Goal: Task Accomplishment & Management: Manage account settings

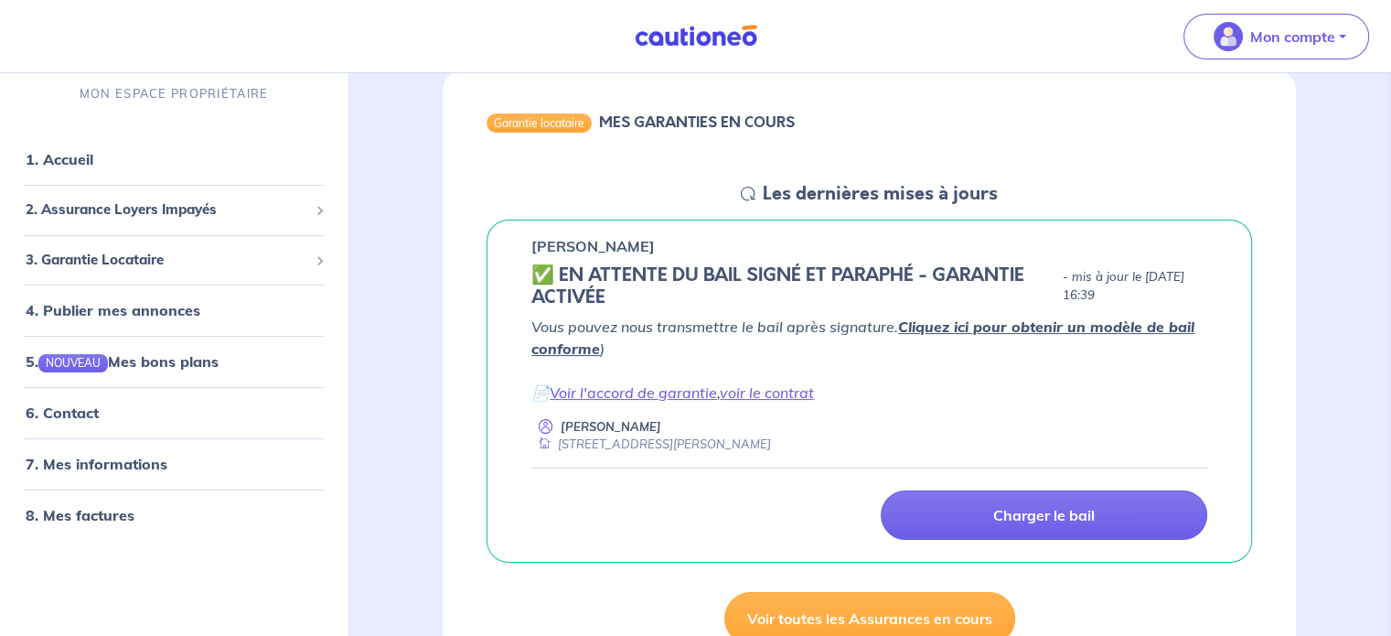
scroll to position [183, 0]
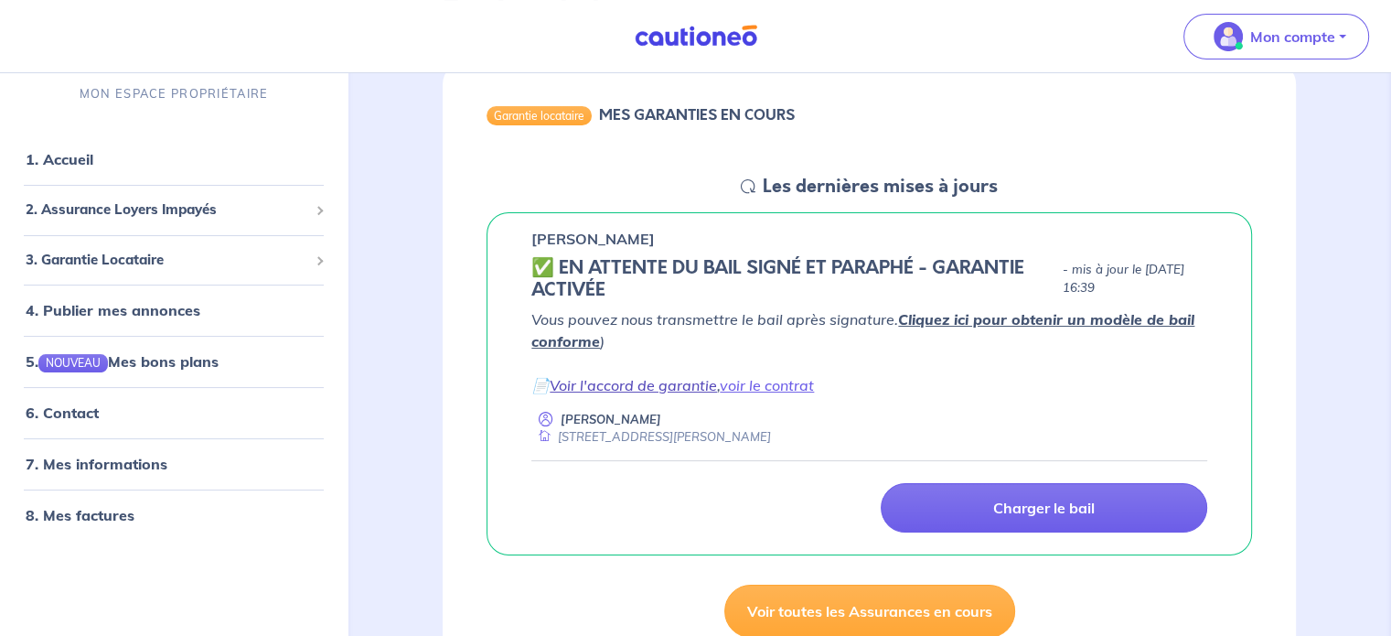
click at [677, 389] on link "Voir l'accord de garantie" at bounding box center [633, 385] width 167 height 18
click at [767, 389] on link "voir le contrat" at bounding box center [767, 385] width 94 height 18
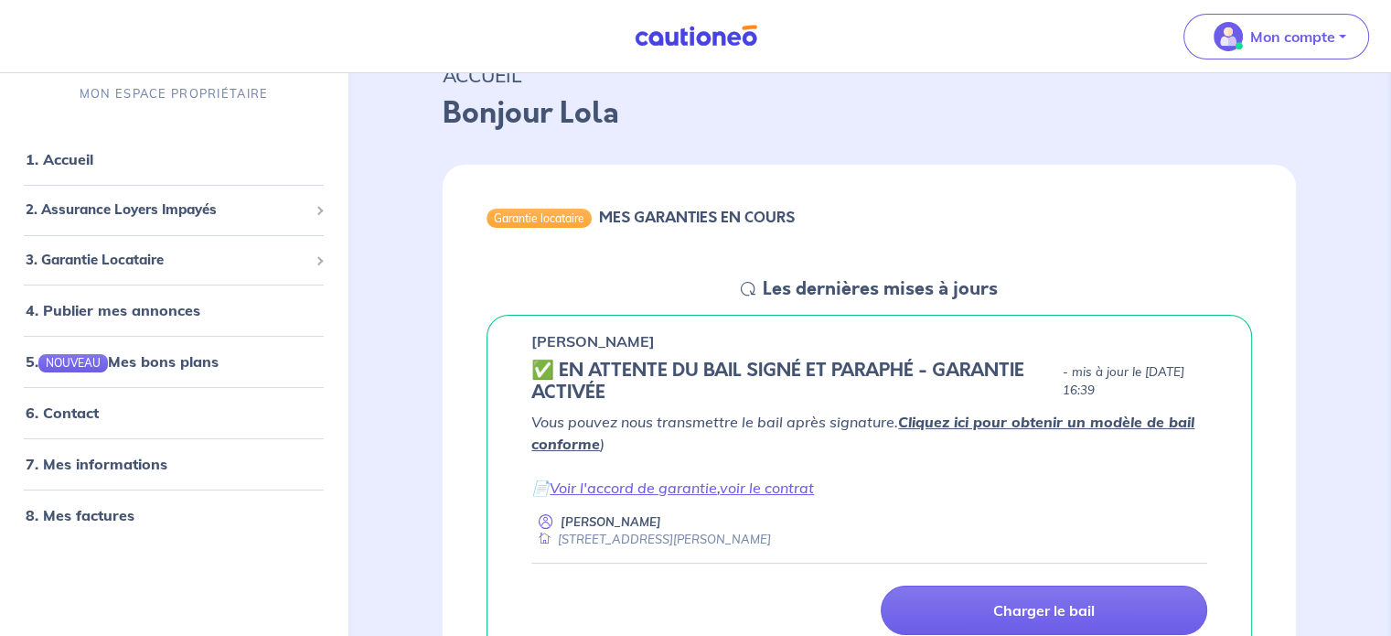
scroll to position [0, 0]
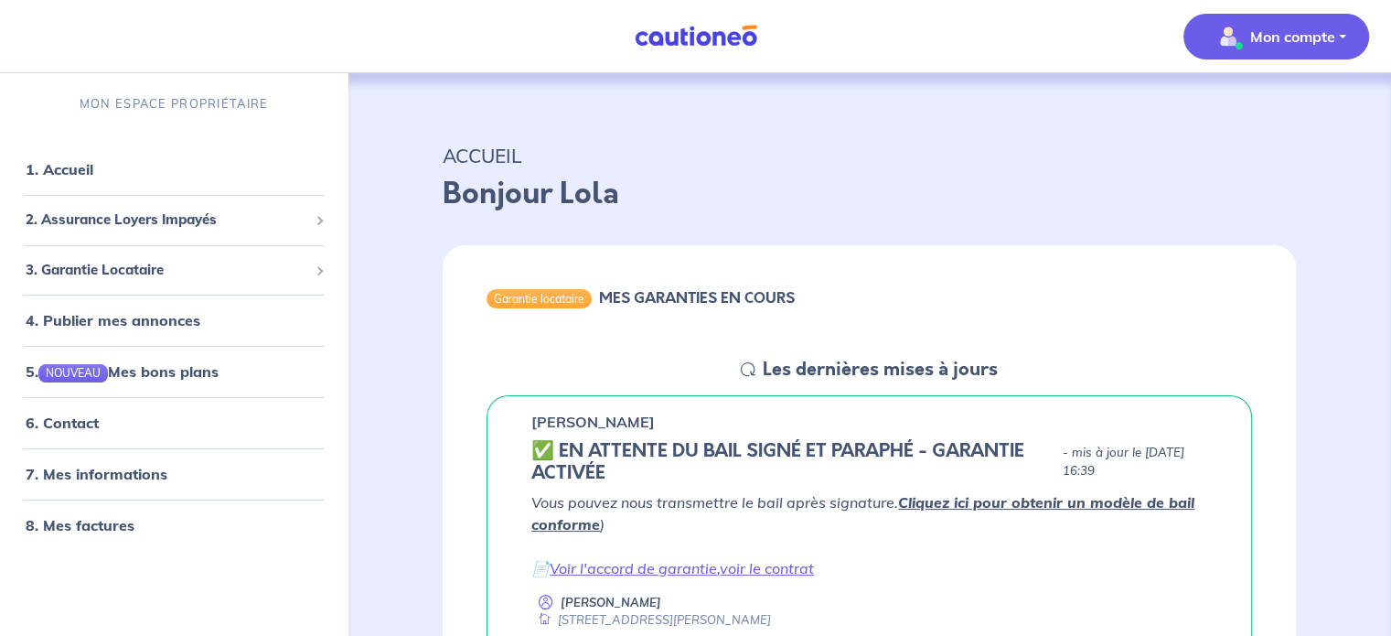
click at [1325, 42] on p "Mon compte" at bounding box center [1292, 37] width 85 height 22
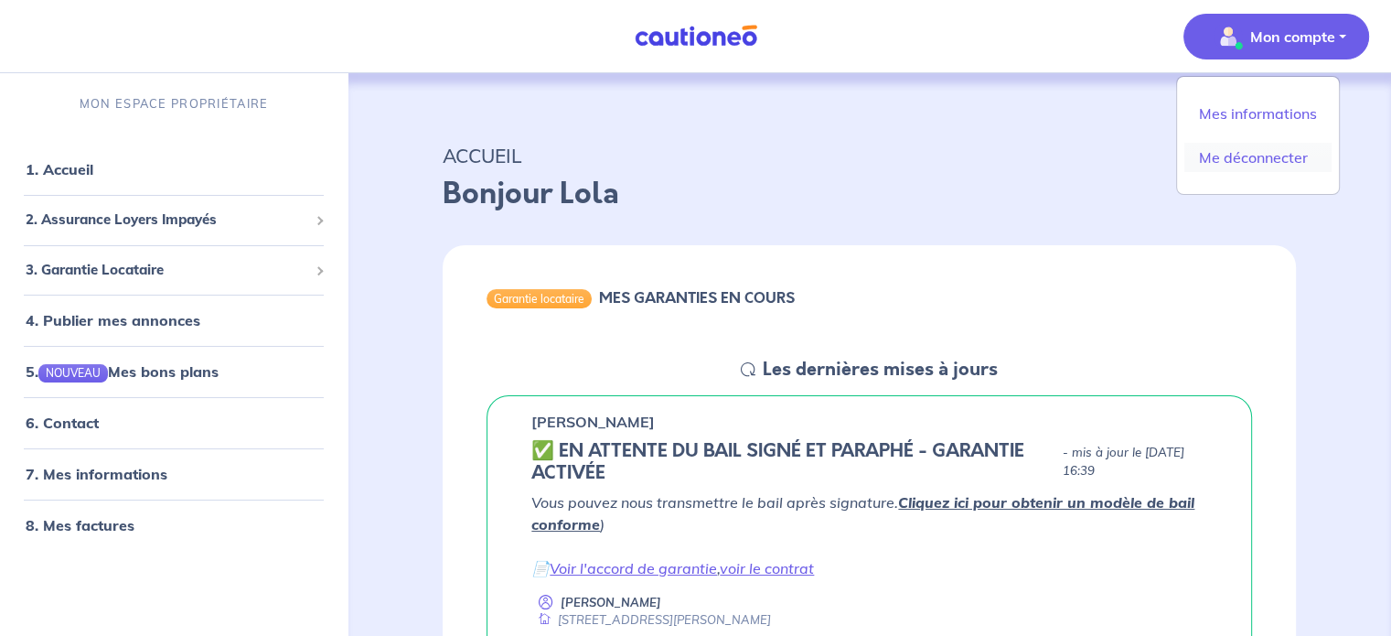
click at [1267, 162] on link "Me déconnecter" at bounding box center [1257, 157] width 147 height 29
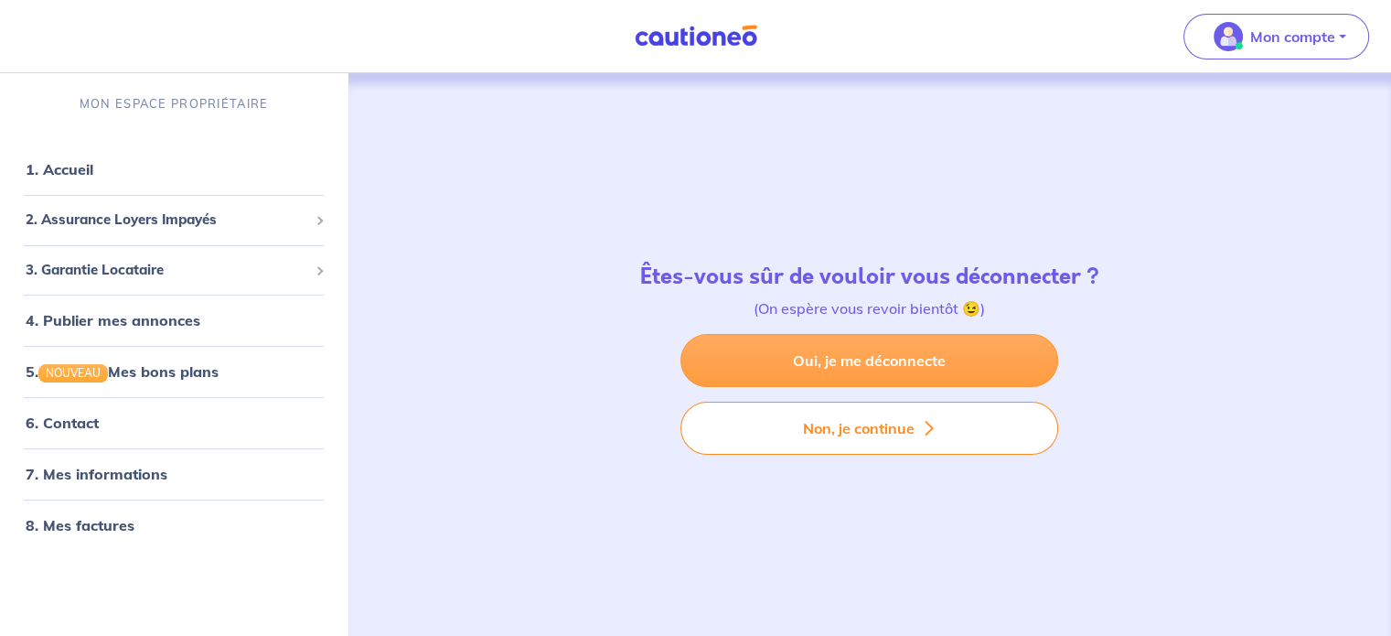
click at [863, 373] on link "Oui, je me déconnecte" at bounding box center [869, 360] width 378 height 53
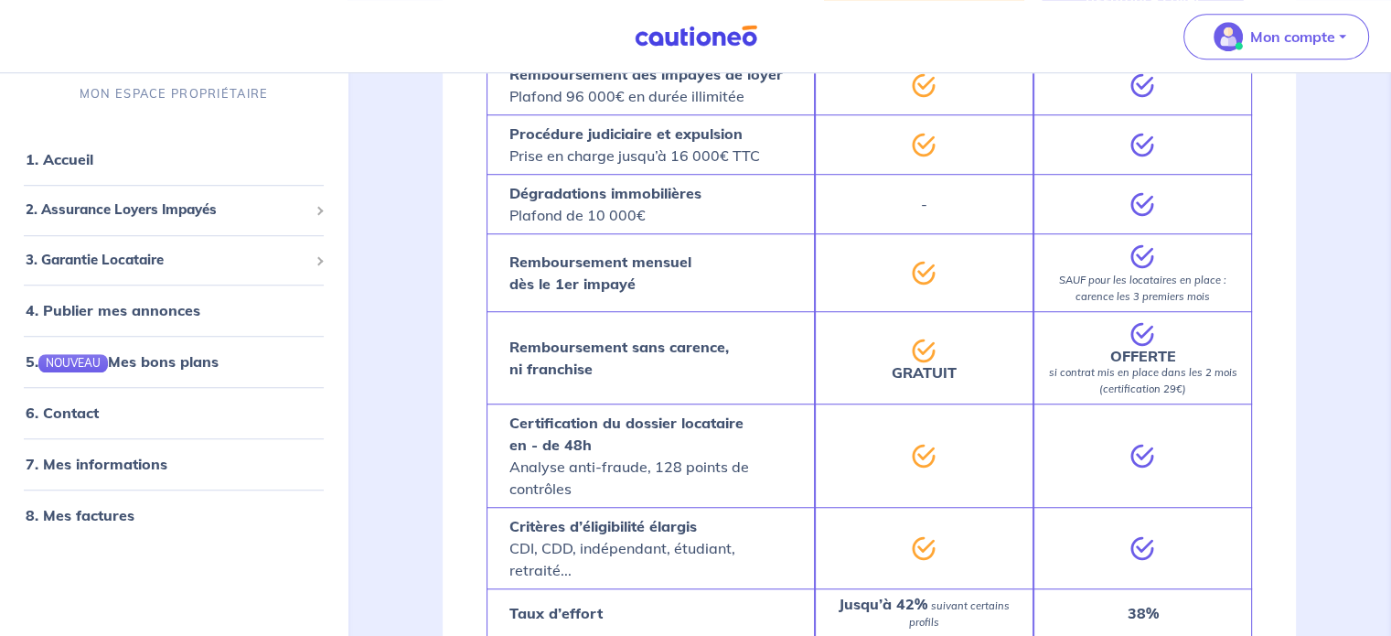
scroll to position [1372, 0]
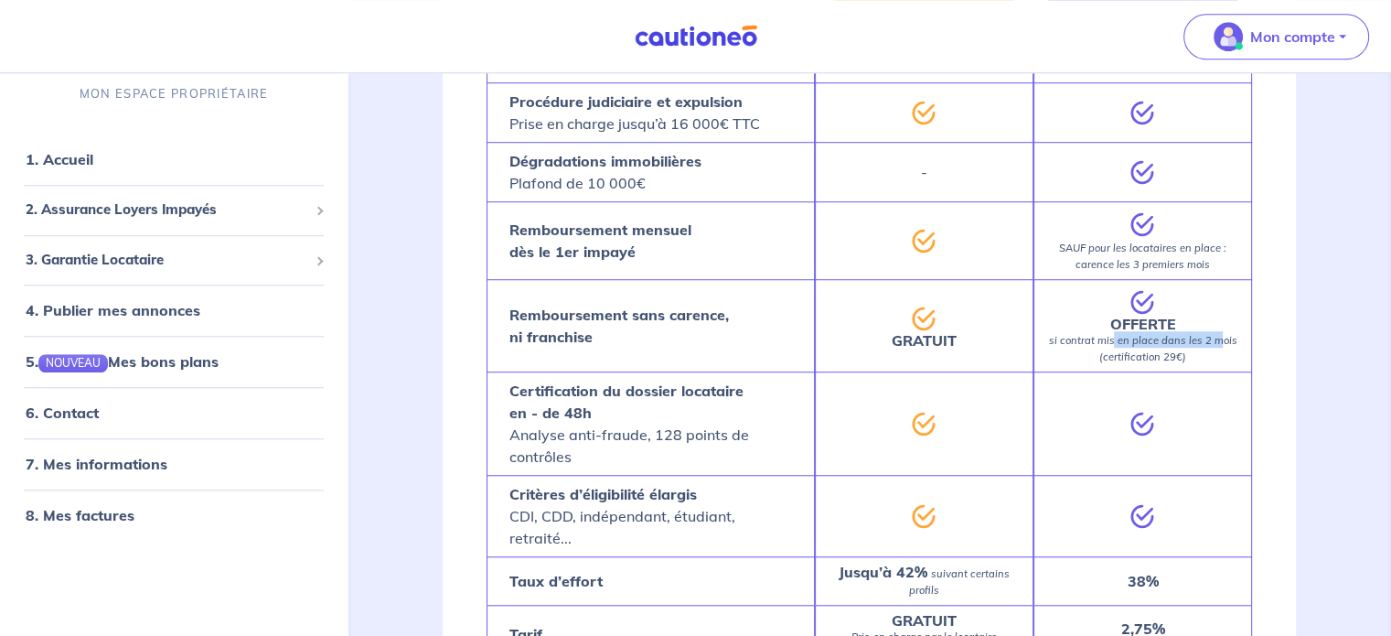
drag, startPoint x: 1113, startPoint y: 342, endPoint x: 1218, endPoint y: 342, distance: 105.2
click at [1218, 342] on em "si contrat mis en place dans les 2 mois (certification 29€)" at bounding box center [1142, 348] width 188 height 29
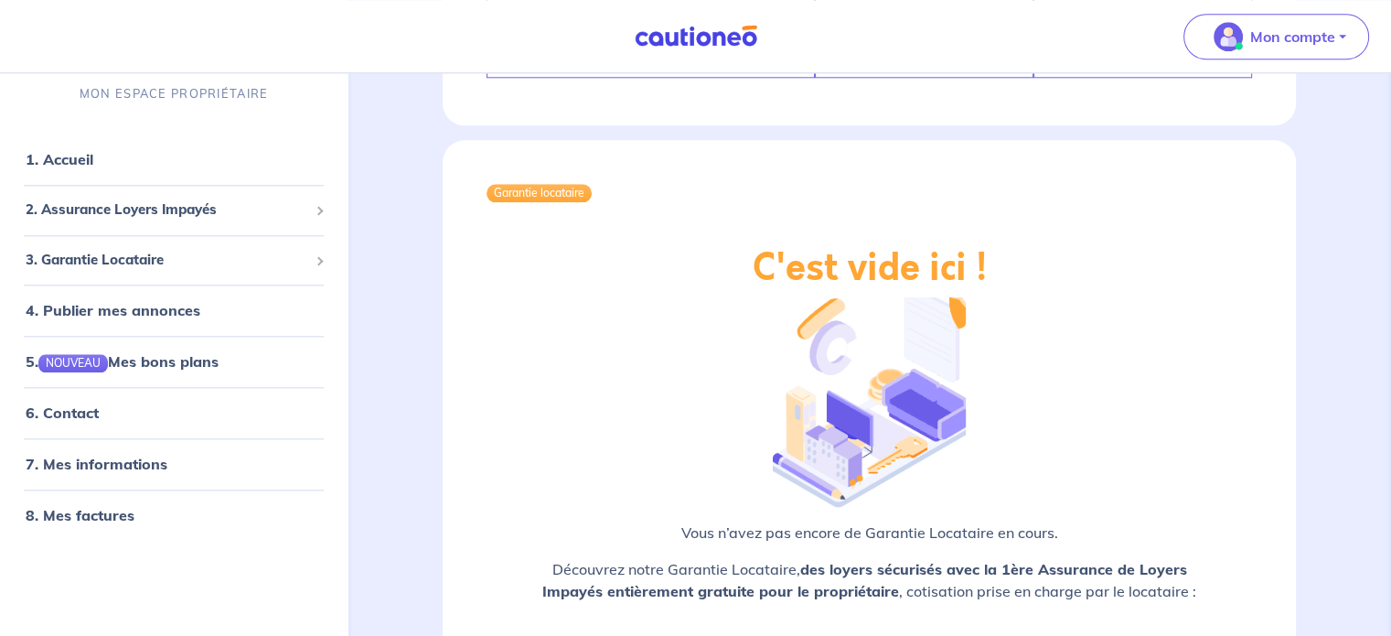
scroll to position [2159, 0]
